Goal: Task Accomplishment & Management: Complete application form

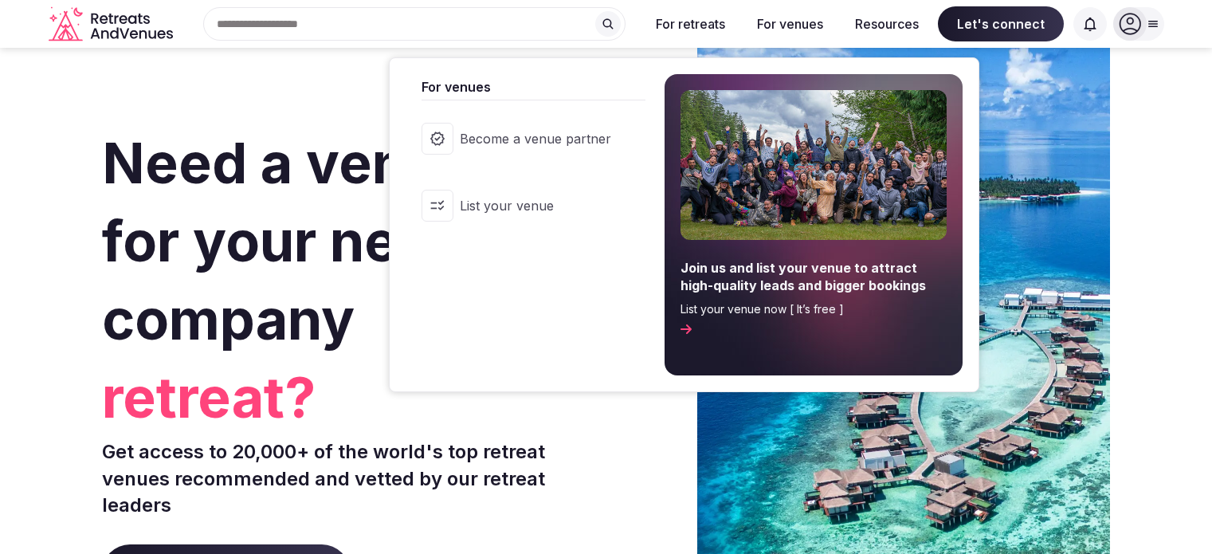
click at [512, 201] on span "List your venue" at bounding box center [535, 206] width 151 height 18
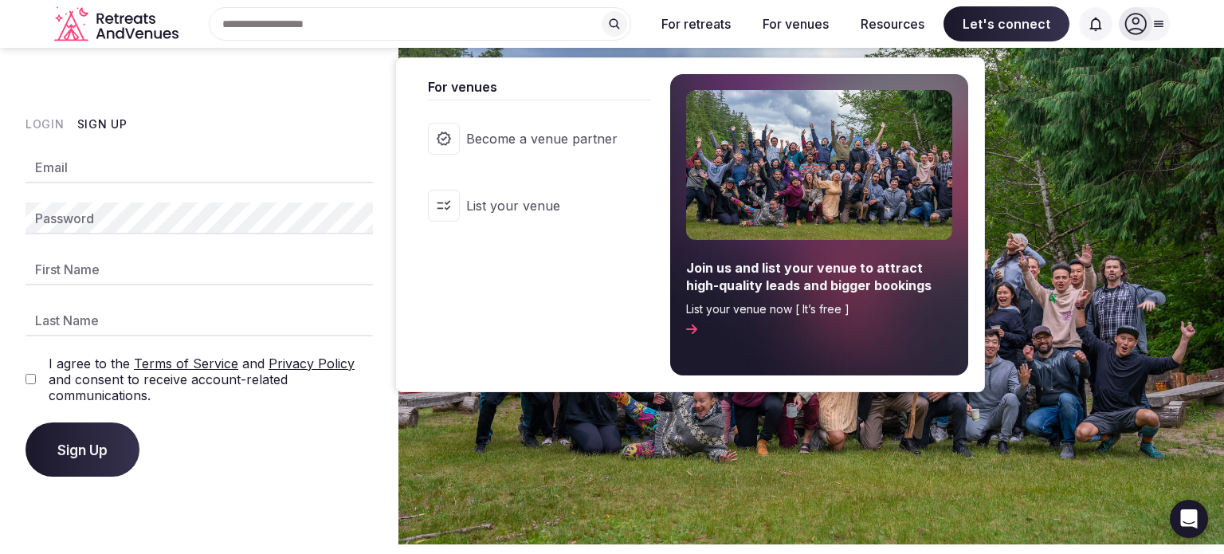
click at [544, 144] on span "Become a venue partner" at bounding box center [541, 139] width 151 height 18
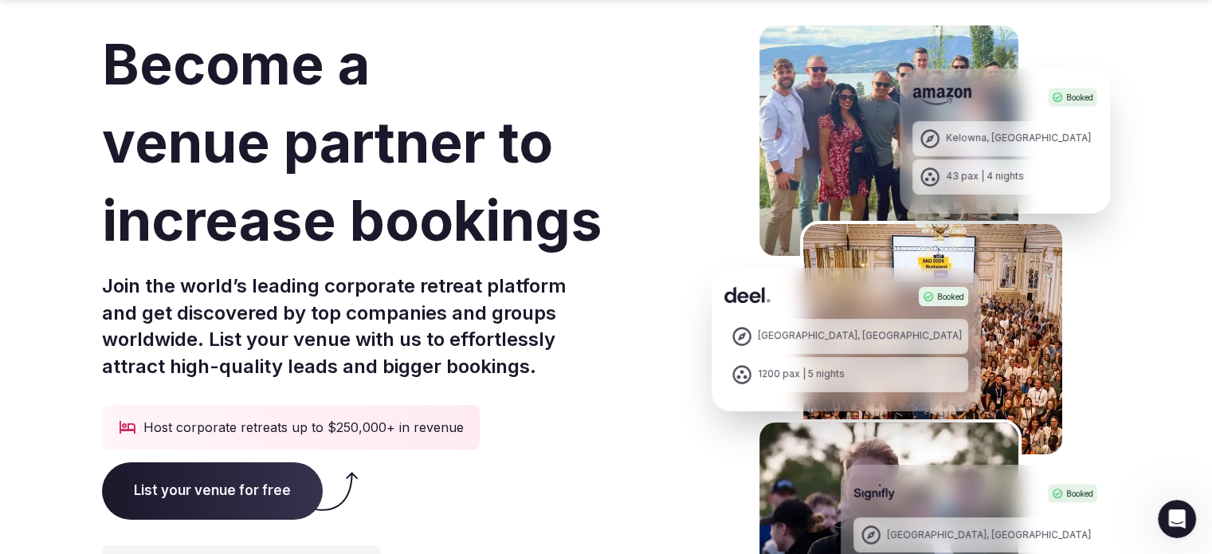
scroll to position [239, 0]
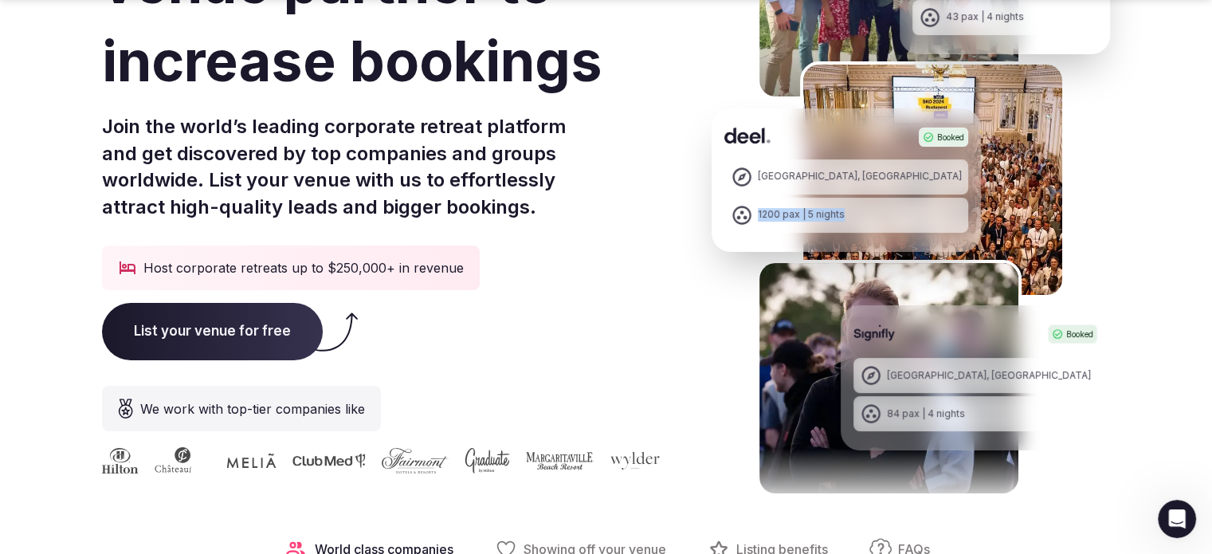
drag, startPoint x: 758, startPoint y: 216, endPoint x: 880, endPoint y: 222, distance: 122.1
click at [880, 222] on div "Booked [GEOGRAPHIC_DATA], [GEOGRAPHIC_DATA] 1200 pax | 5 nights" at bounding box center [889, 179] width 354 height 143
click at [624, 207] on p "Join the world’s leading corporate retreat platform and get discovered by top c…" at bounding box center [393, 166] width 583 height 107
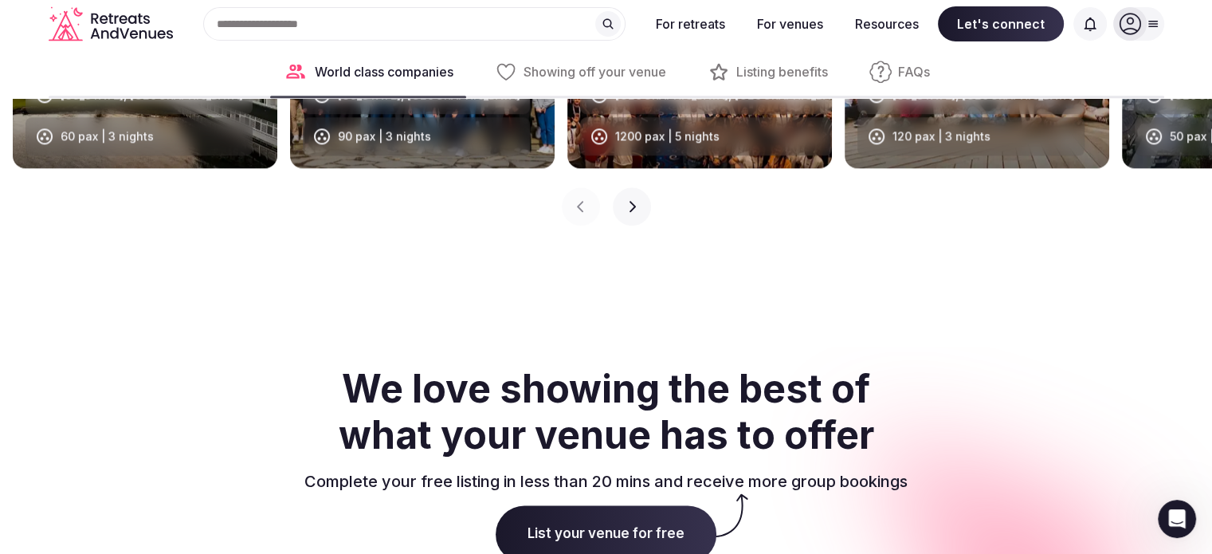
scroll to position [1753, 0]
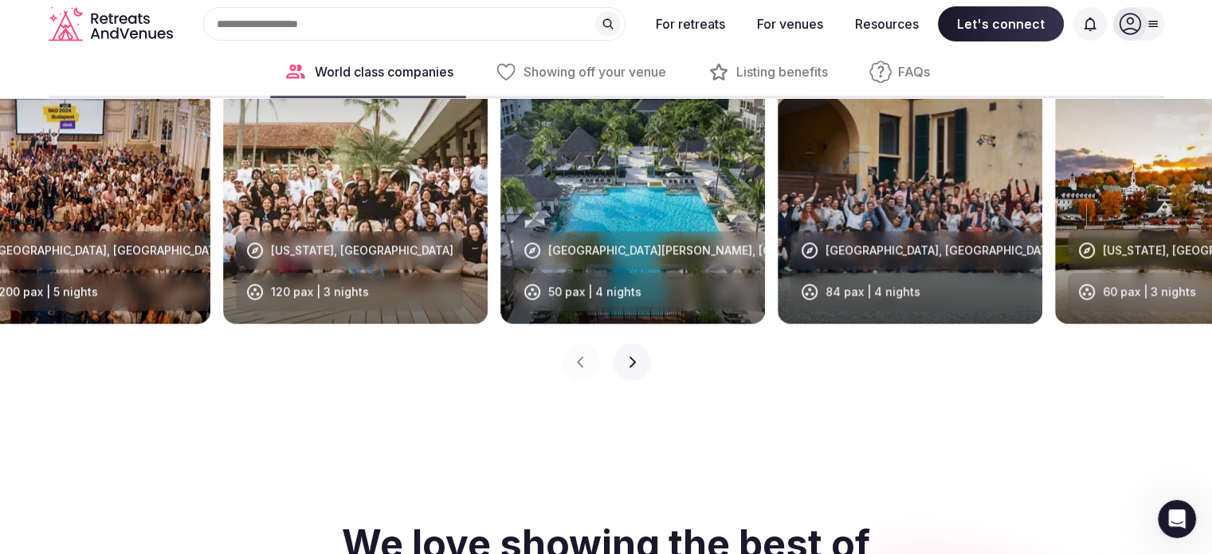
drag, startPoint x: 924, startPoint y: 222, endPoint x: 303, endPoint y: 198, distance: 622.1
click at [303, 198] on div "[US_STATE], [GEOGRAPHIC_DATA] 120 pax | 3 nights" at bounding box center [349, 183] width 227 height 253
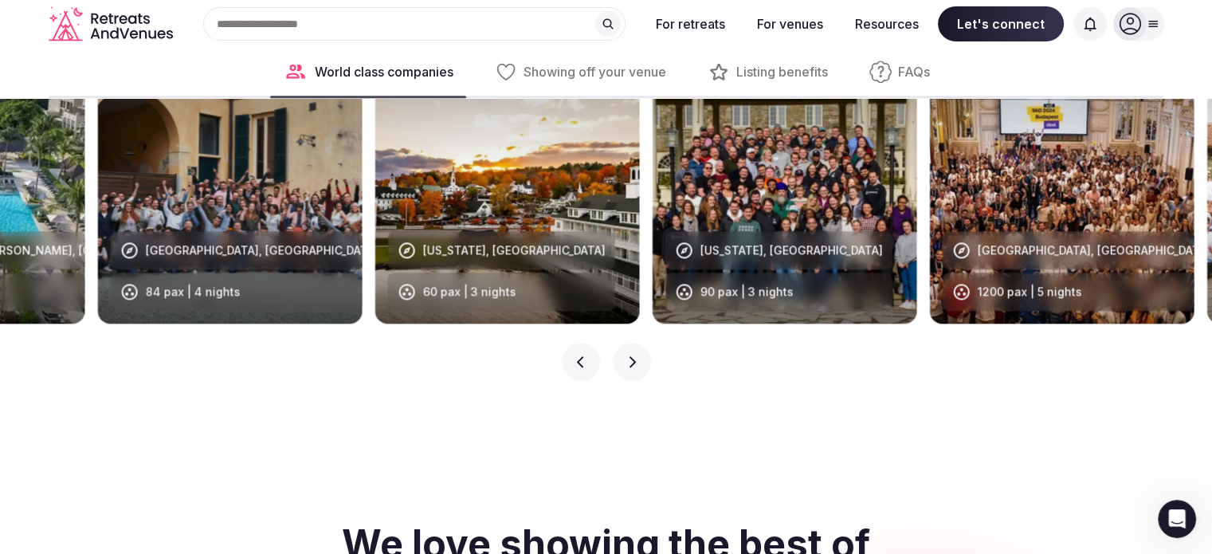
drag, startPoint x: 826, startPoint y: 218, endPoint x: 245, endPoint y: 154, distance: 583.7
click at [245, 154] on div "[GEOGRAPHIC_DATA], [GEOGRAPHIC_DATA] 84 pax | 4 nights" at bounding box center [237, 183] width 252 height 253
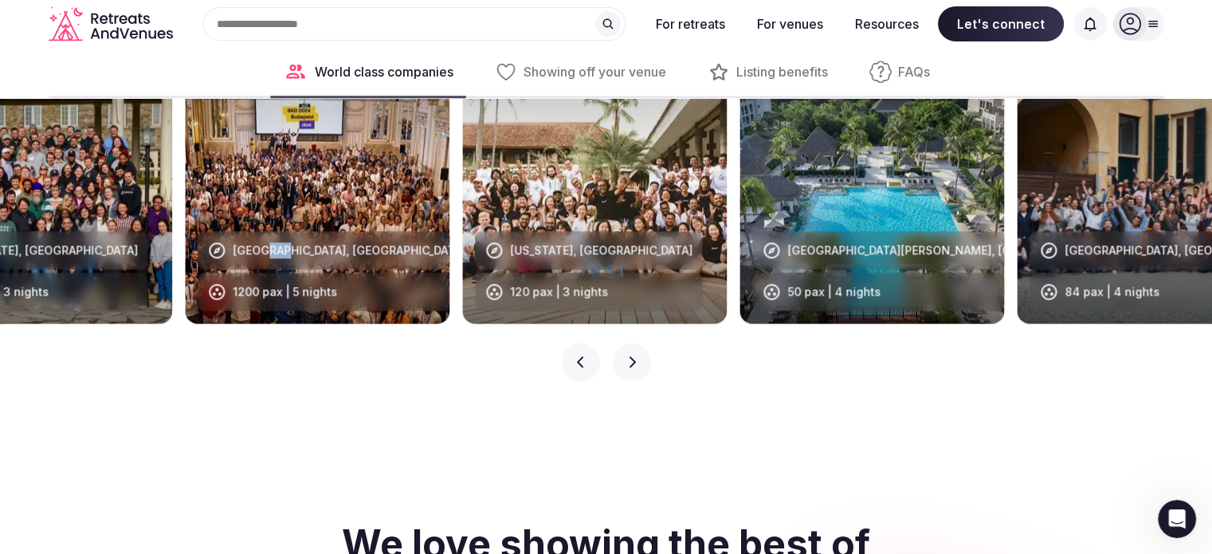
drag, startPoint x: 1129, startPoint y: 165, endPoint x: 253, endPoint y: 178, distance: 876.0
click at [255, 178] on div "[GEOGRAPHIC_DATA], [GEOGRAPHIC_DATA] 1200 pax | 5 nights" at bounding box center [324, 183] width 252 height 253
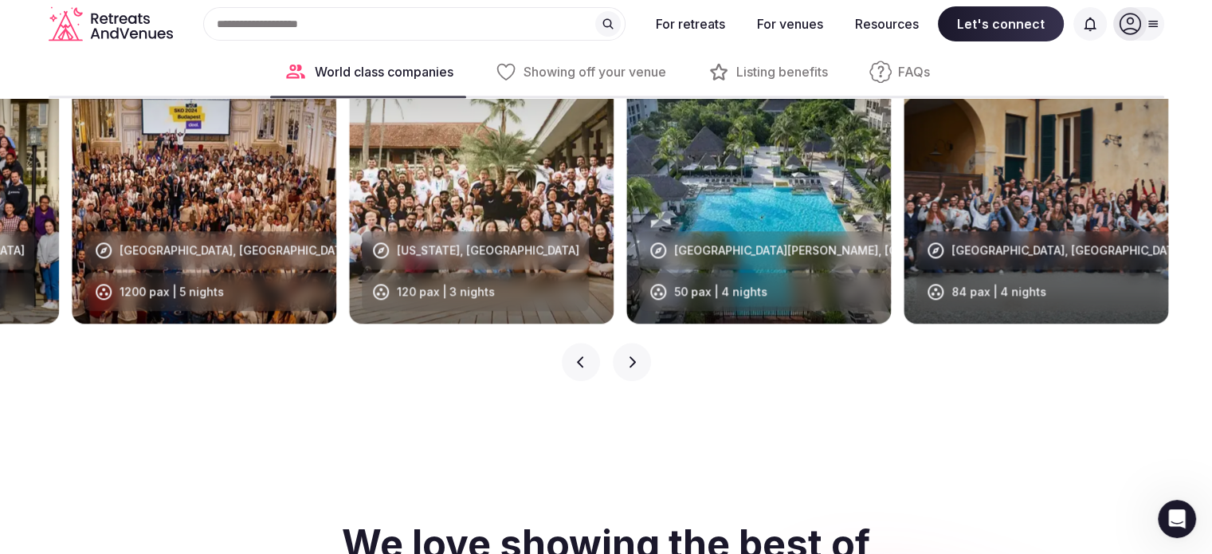
drag, startPoint x: 976, startPoint y: 235, endPoint x: 89, endPoint y: 139, distance: 891.5
click at [100, 132] on div "[GEOGRAPHIC_DATA], [GEOGRAPHIC_DATA] 1200 pax | 5 nights" at bounding box center [204, 184] width 265 height 279
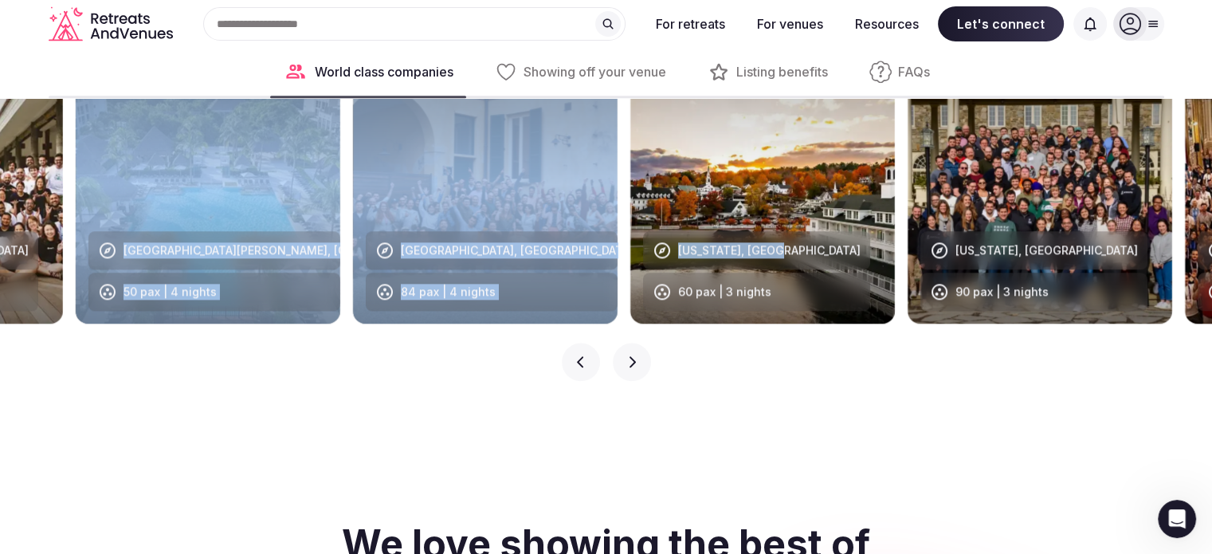
drag, startPoint x: 477, startPoint y: 217, endPoint x: 1223, endPoint y: 222, distance: 746.0
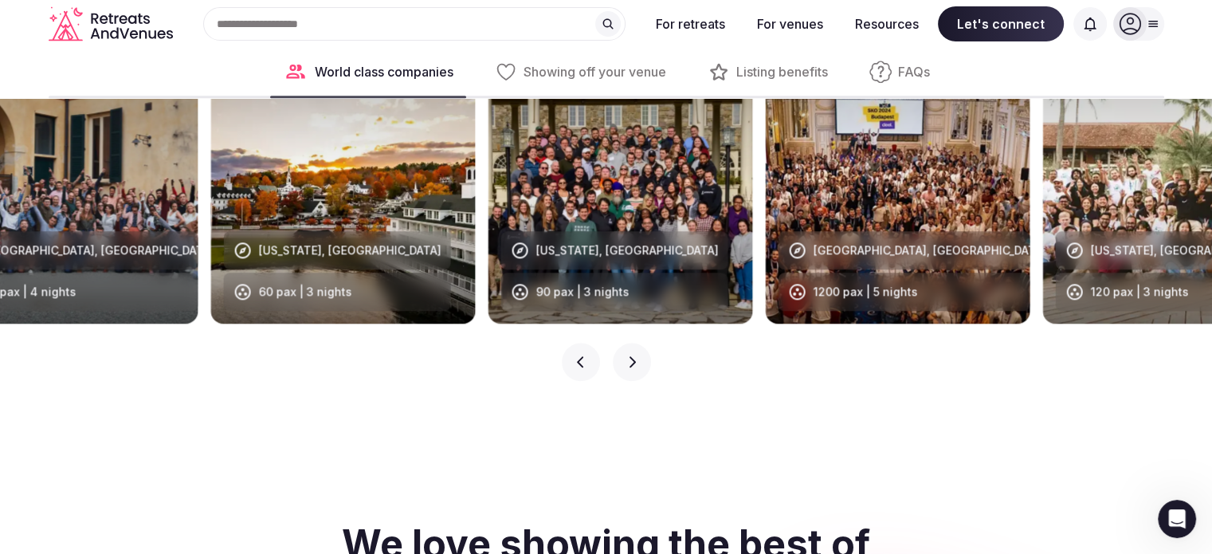
click at [746, 282] on div at bounding box center [621, 184] width 265 height 279
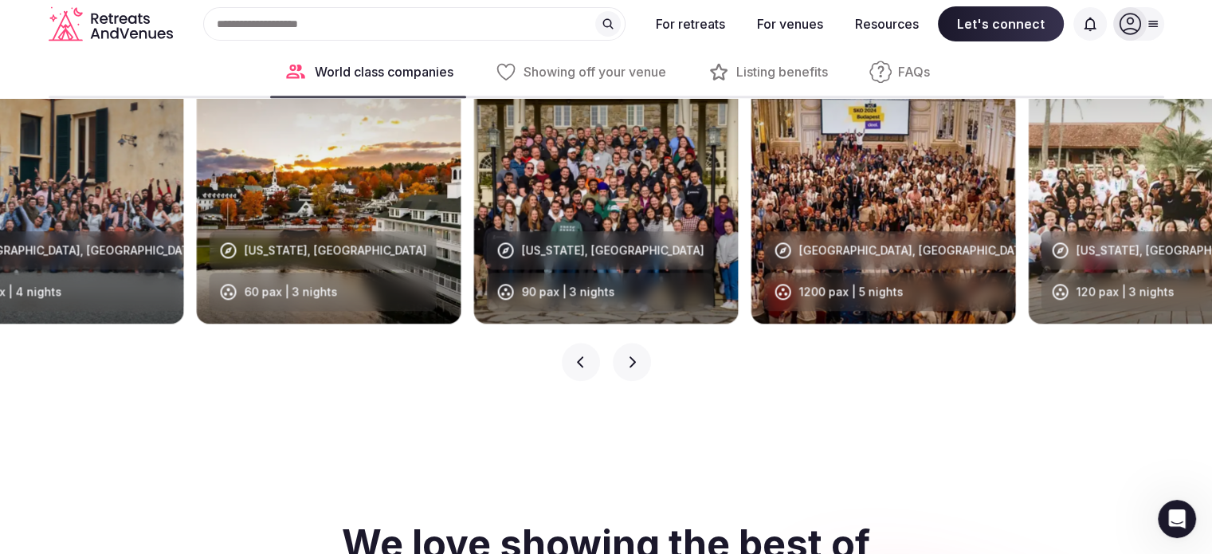
click at [564, 371] on button "Previous slide" at bounding box center [581, 362] width 38 height 38
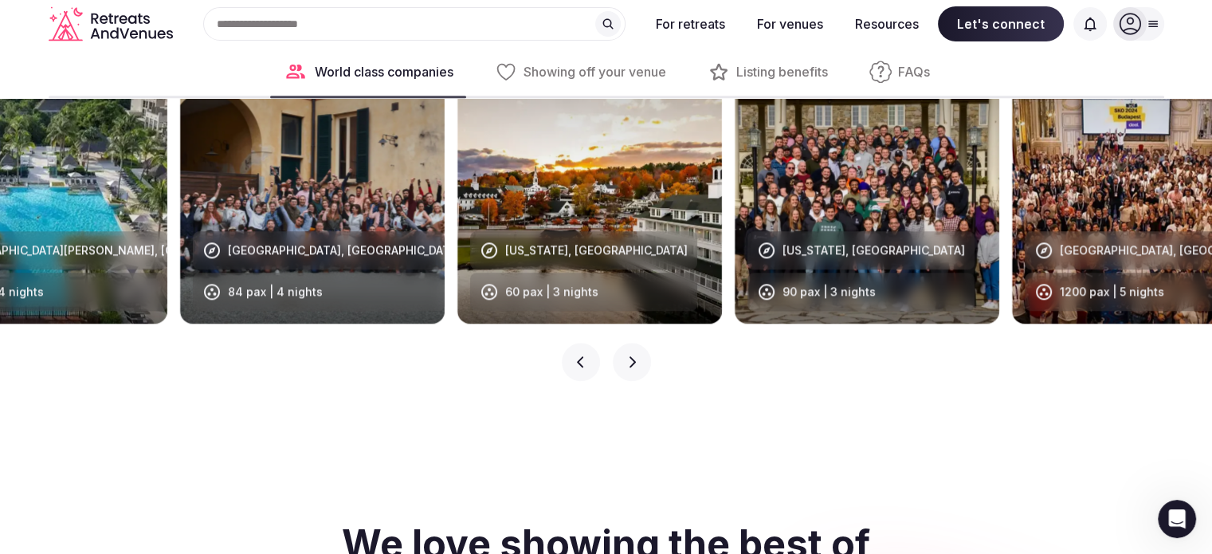
click at [575, 359] on button "Previous slide" at bounding box center [581, 362] width 38 height 38
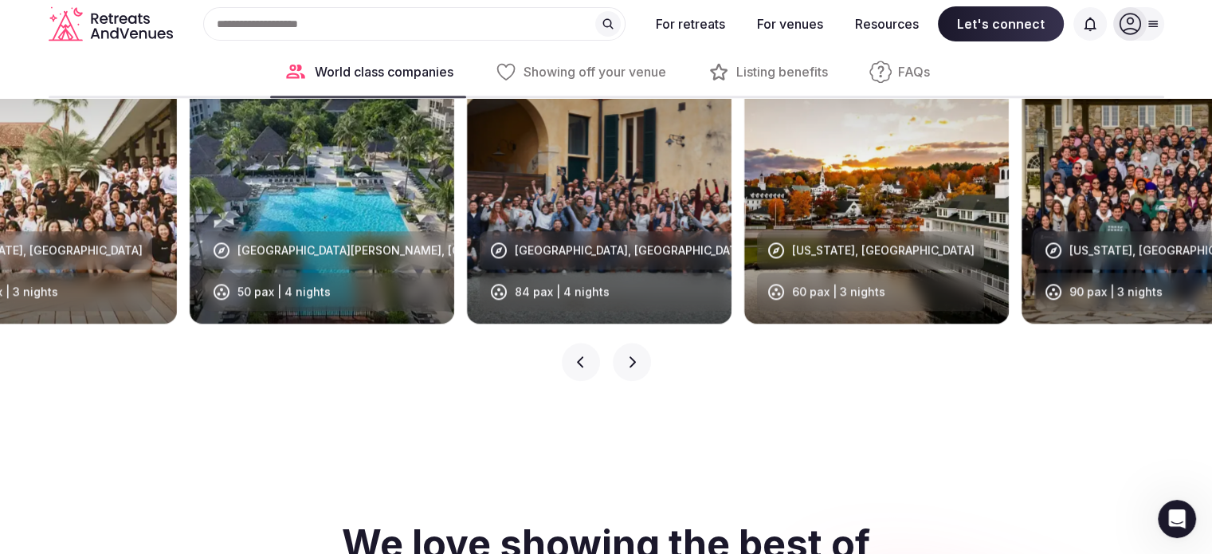
click at [575, 359] on button "Previous slide" at bounding box center [581, 362] width 38 height 38
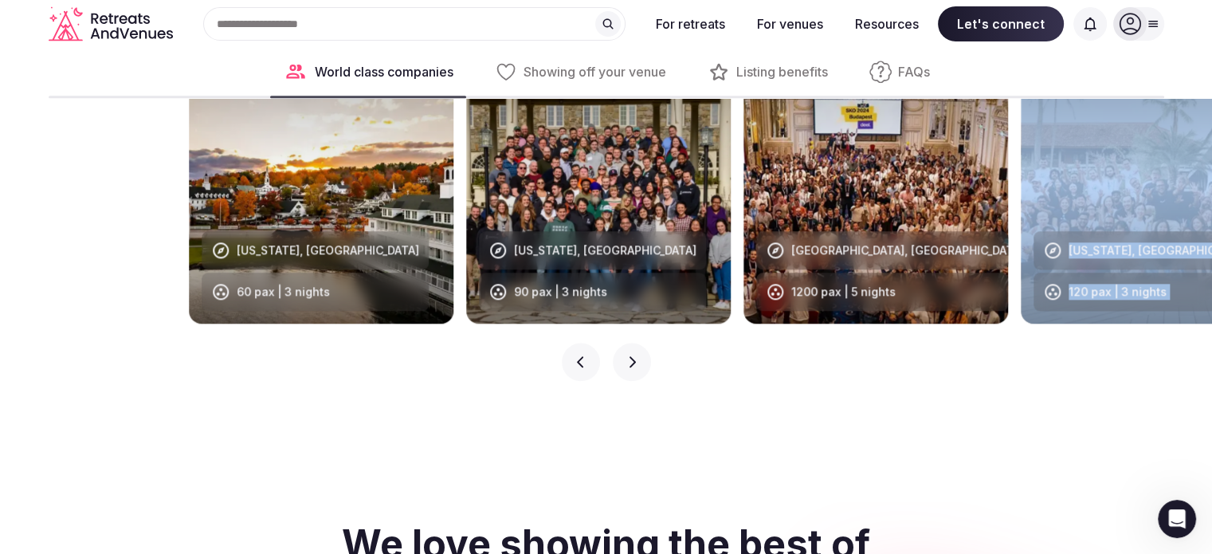
drag, startPoint x: 883, startPoint y: 277, endPoint x: 1223, endPoint y: 269, distance: 340.4
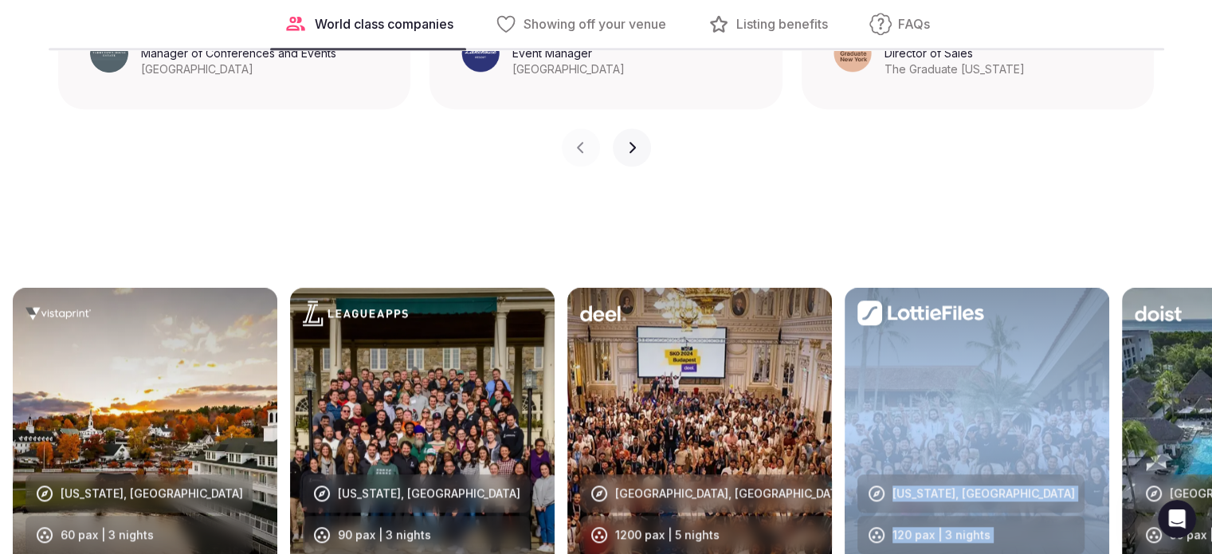
scroll to position [1674, 0]
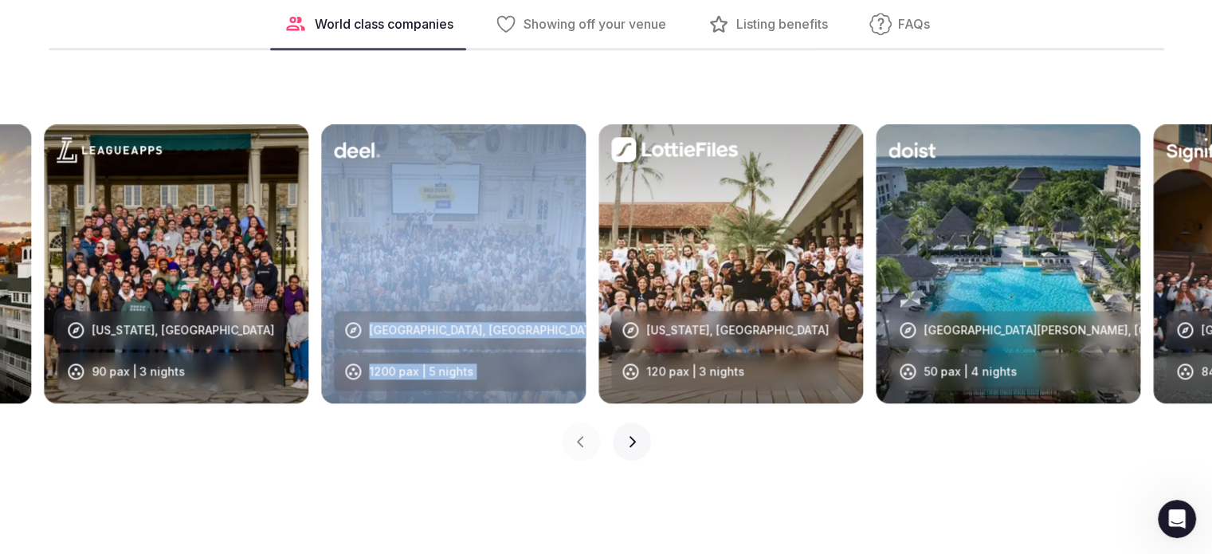
drag, startPoint x: 917, startPoint y: 207, endPoint x: 419, endPoint y: 227, distance: 497.7
click at [611, 227] on div "[US_STATE], [GEOGRAPHIC_DATA] 120 pax | 3 nights" at bounding box center [724, 263] width 227 height 253
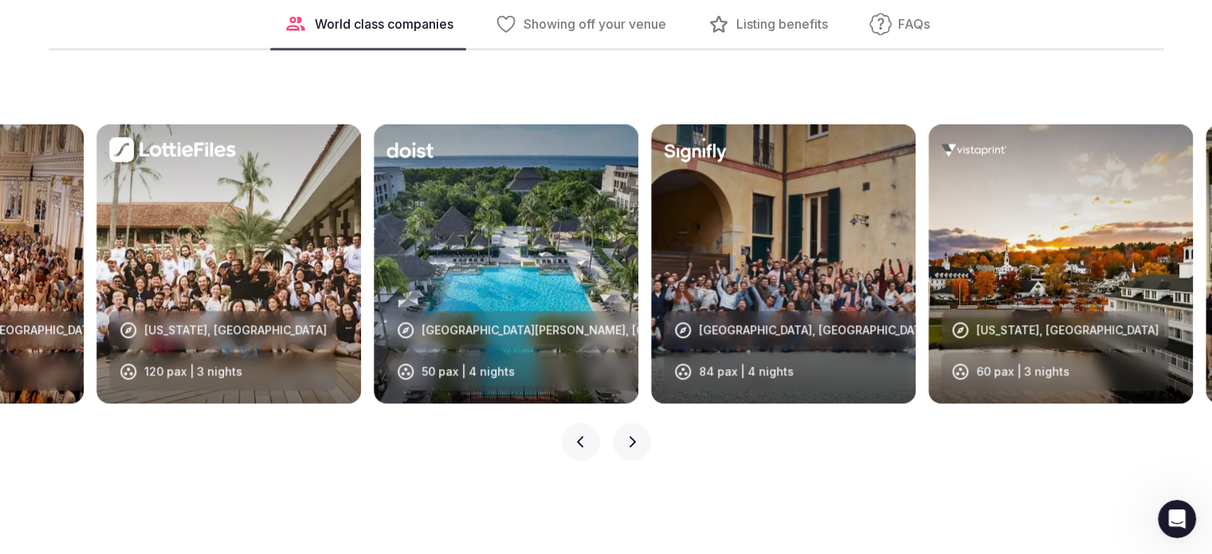
drag, startPoint x: 722, startPoint y: 219, endPoint x: 64, endPoint y: 197, distance: 658.7
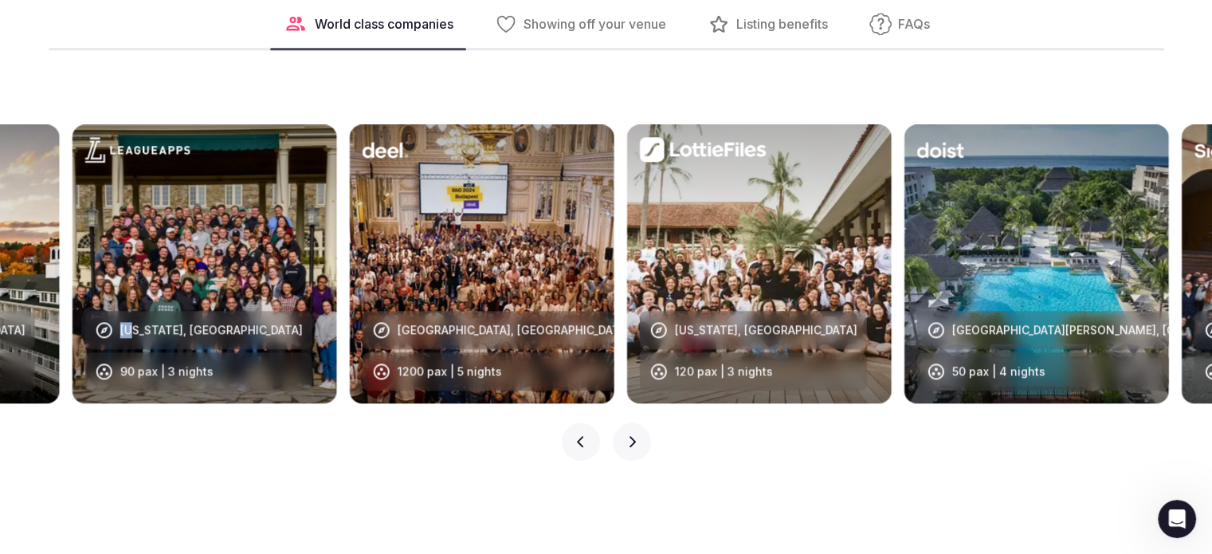
drag, startPoint x: 1088, startPoint y: 275, endPoint x: 134, endPoint y: 233, distance: 954.9
click at [134, 233] on div "[US_STATE], [GEOGRAPHIC_DATA] 90 pax | 3 nights" at bounding box center [198, 263] width 227 height 253
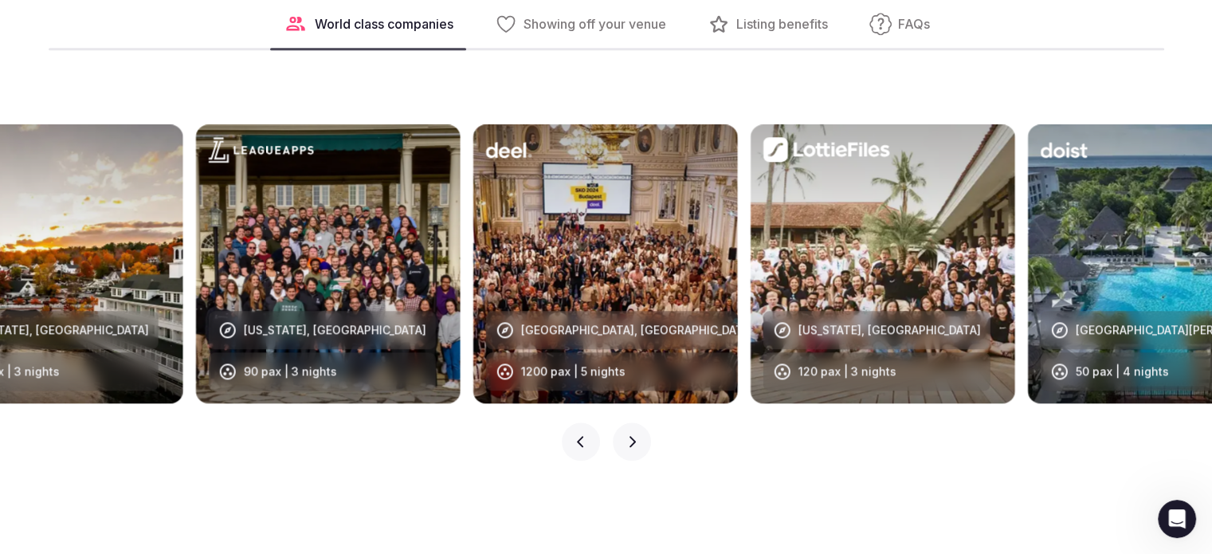
click at [724, 493] on div "[US_STATE], [GEOGRAPHIC_DATA] 60 pax | 3 nights [US_STATE], [GEOGRAPHIC_DATA] 9…" at bounding box center [606, 292] width 1212 height 400
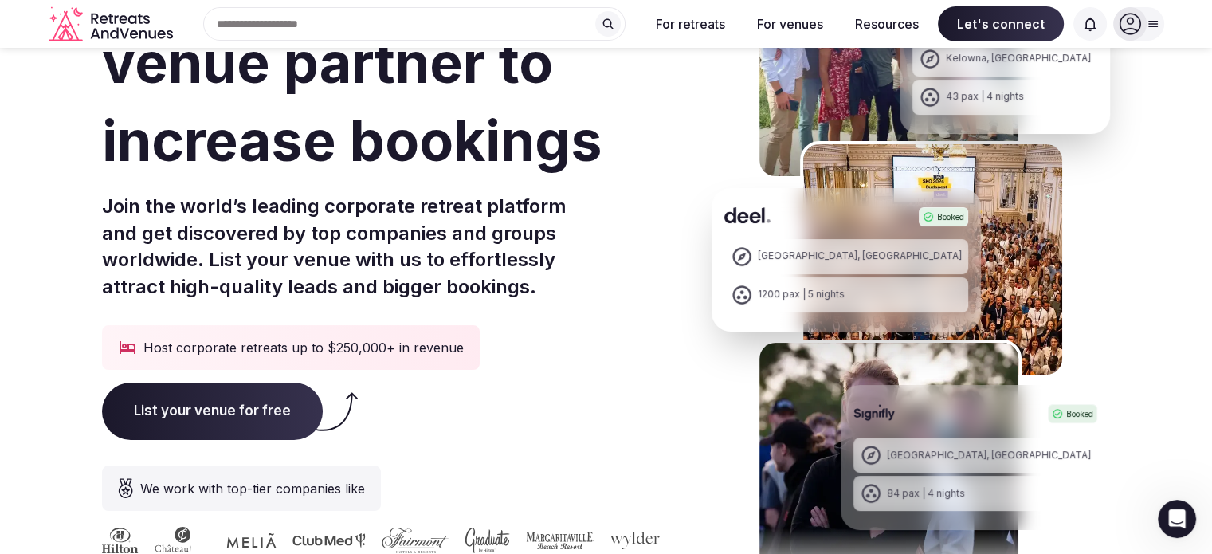
scroll to position [0, 0]
